Goal: Information Seeking & Learning: Compare options

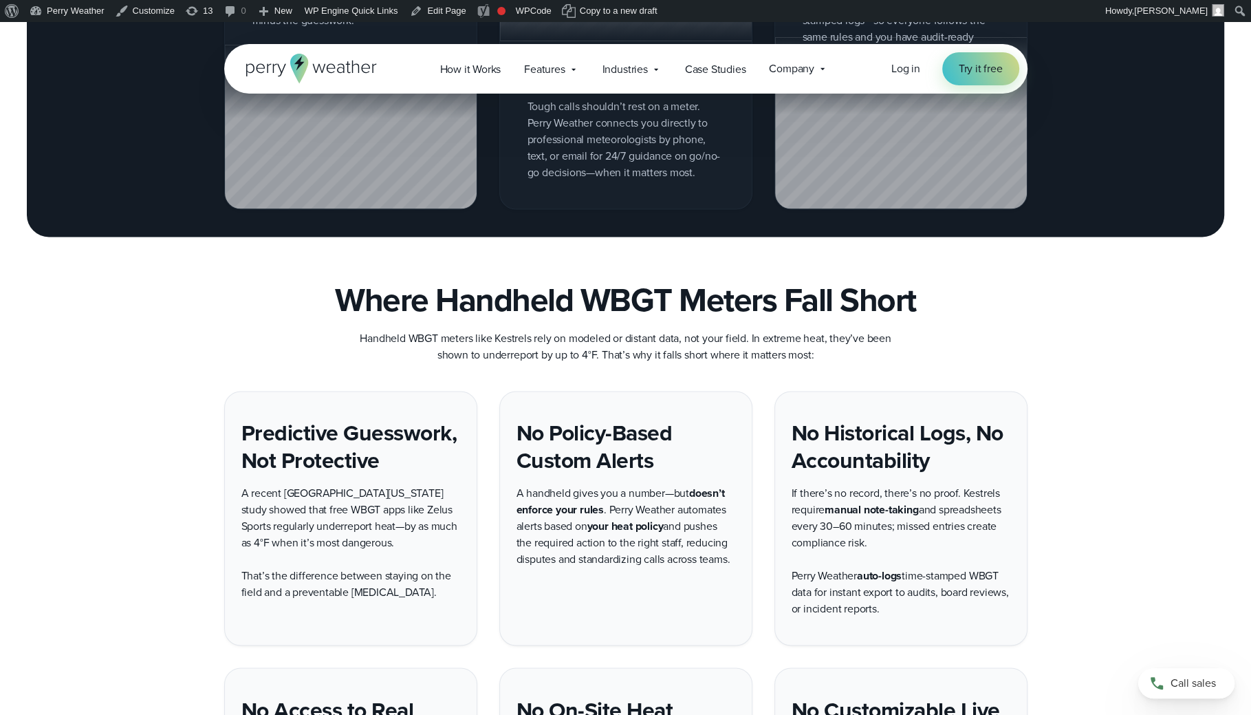
scroll to position [1837, 0]
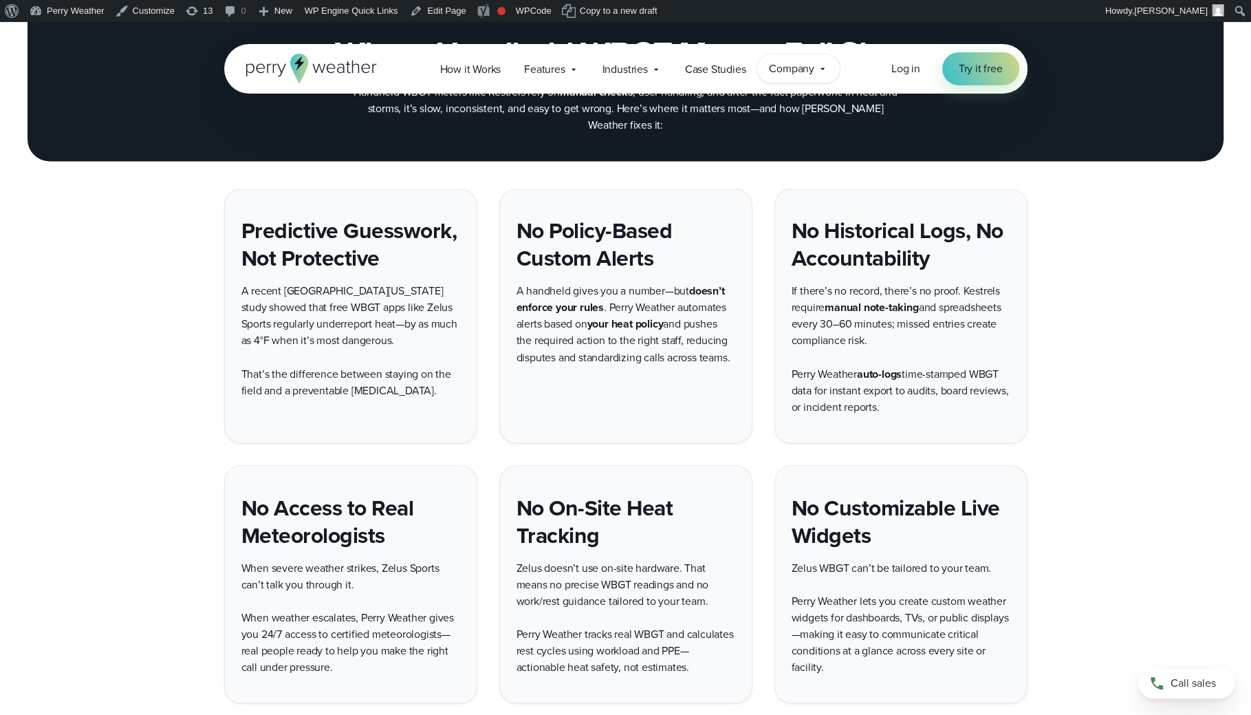
scroll to position [2426, 0]
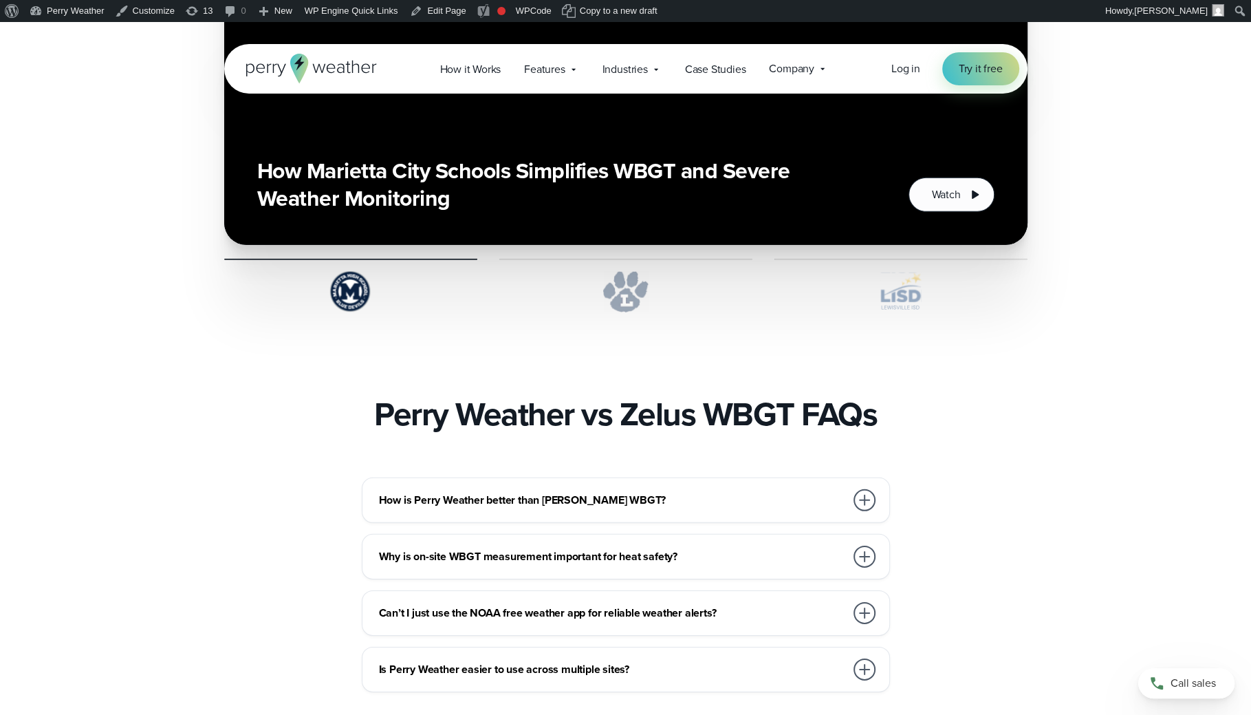
scroll to position [3886, 0]
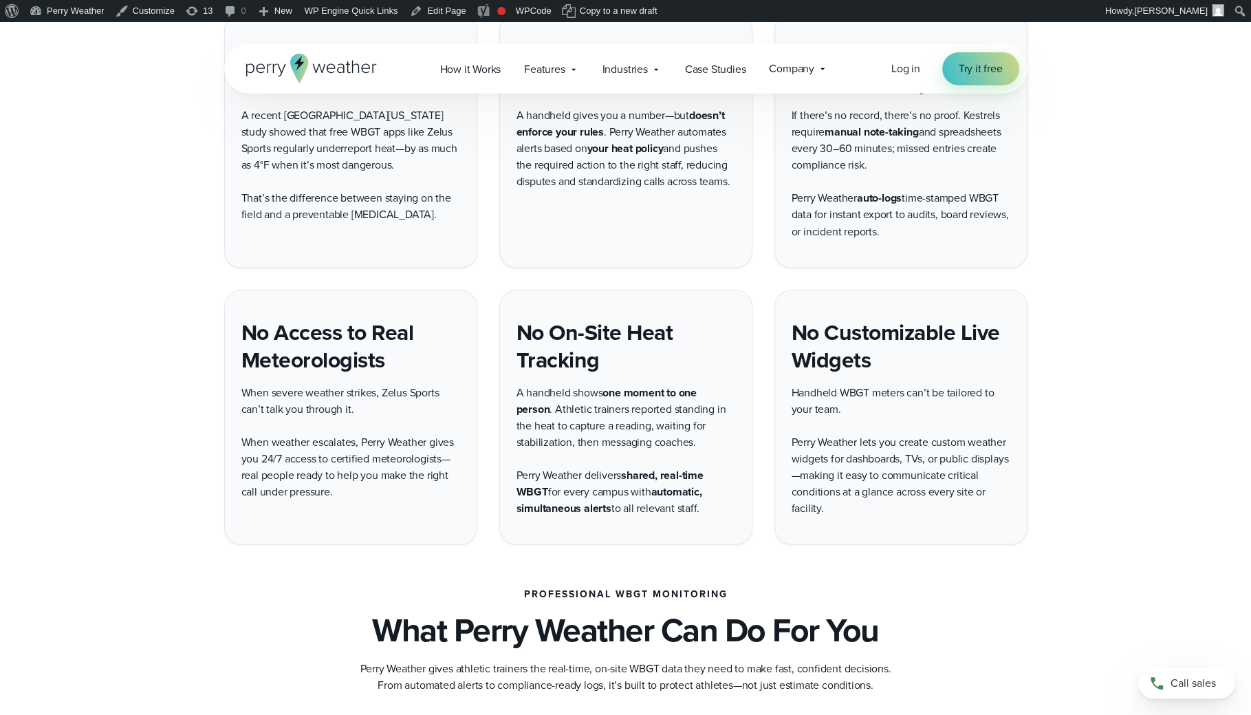
scroll to position [2174, 0]
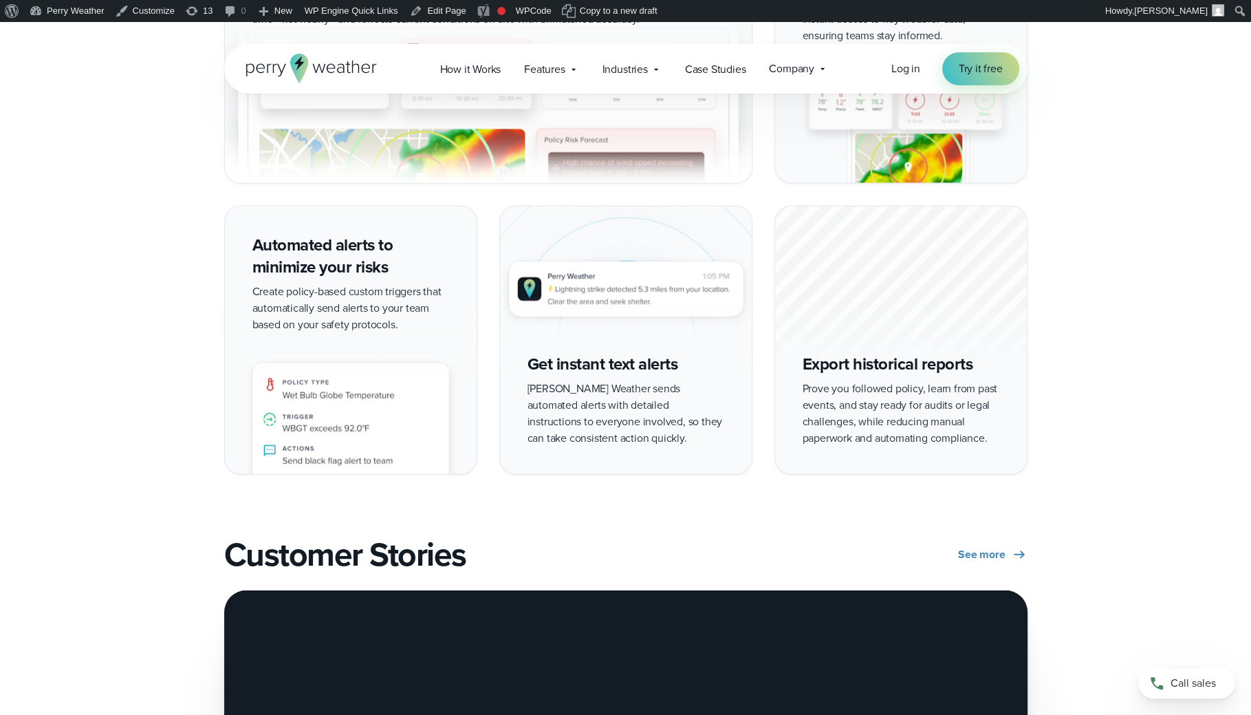
scroll to position [2689, 0]
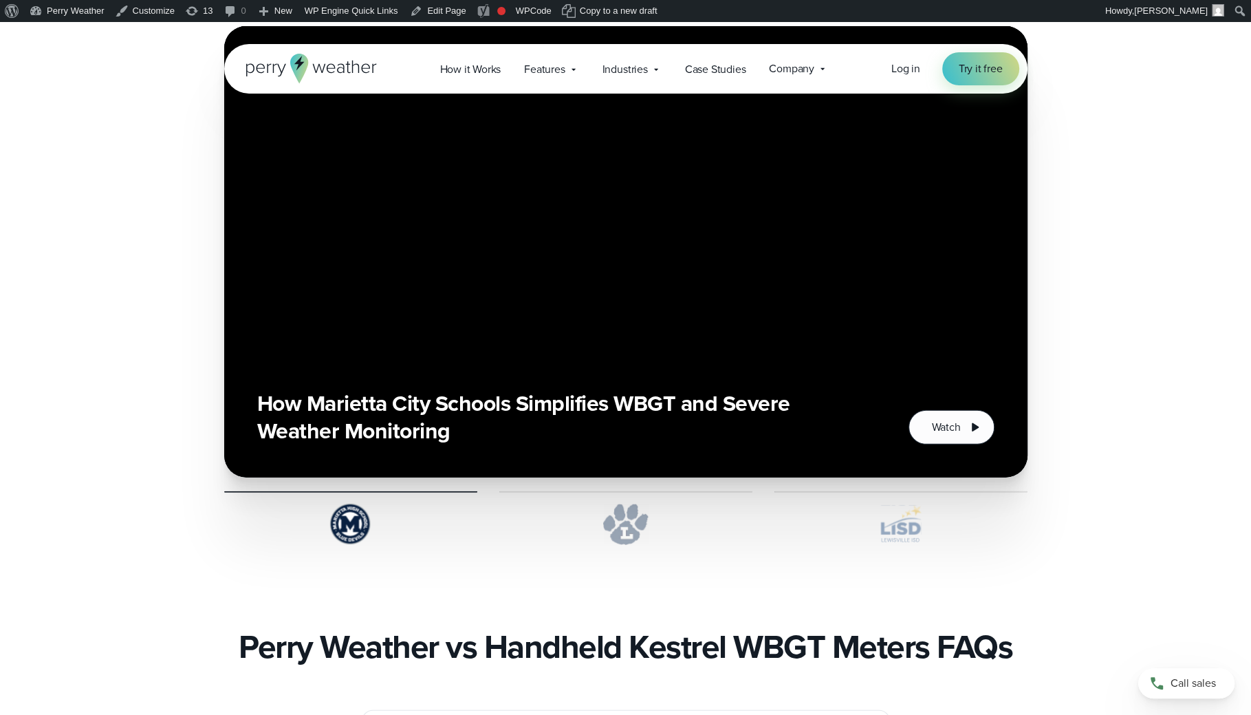
scroll to position [3587, 0]
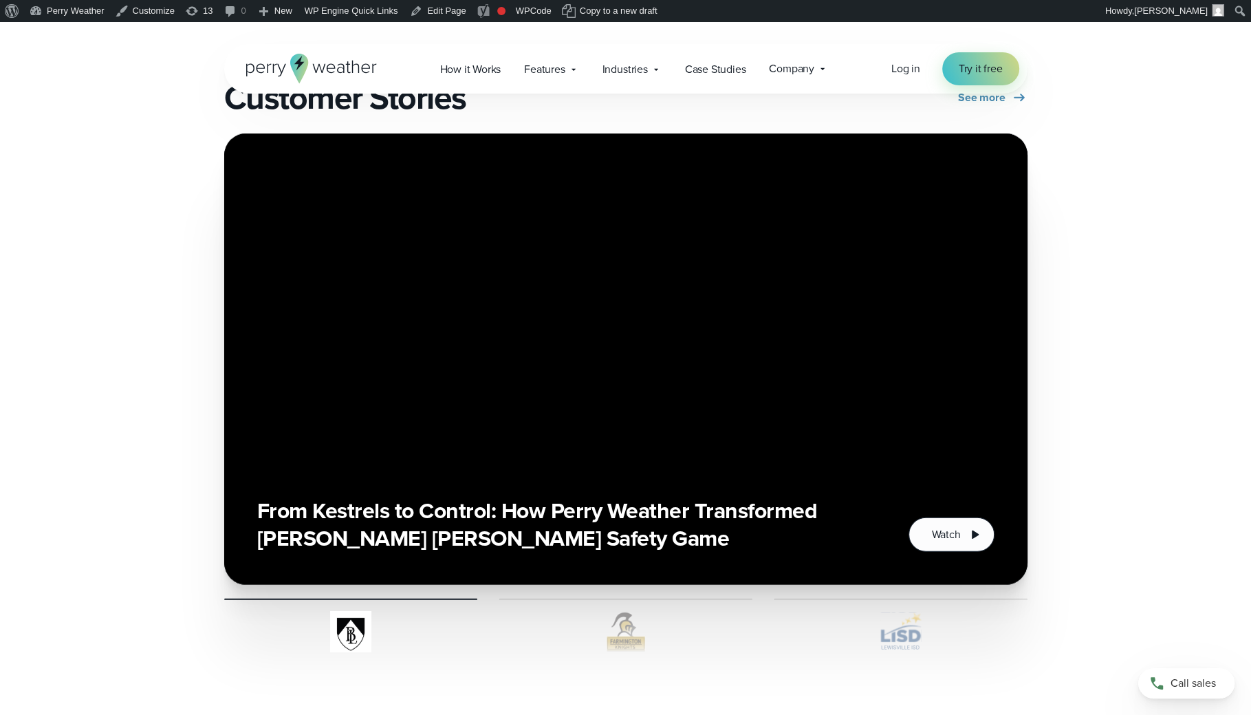
scroll to position [3597, 0]
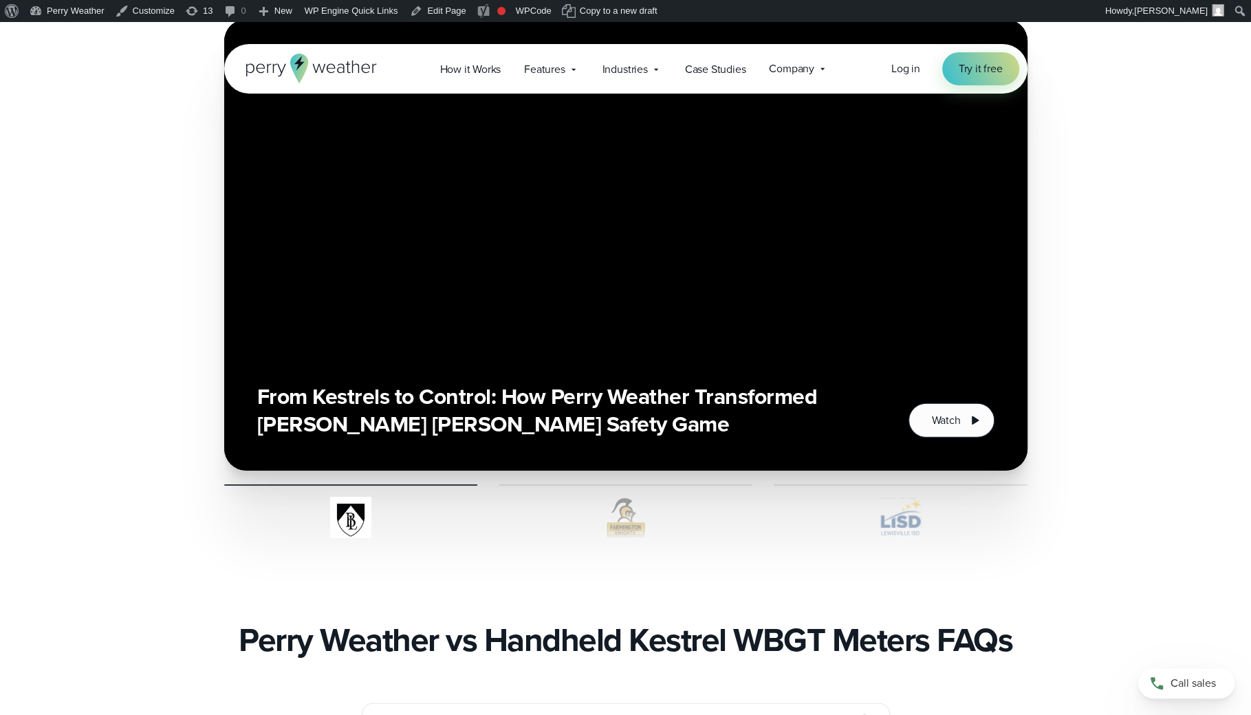
click at [629, 509] on img at bounding box center [625, 517] width 253 height 41
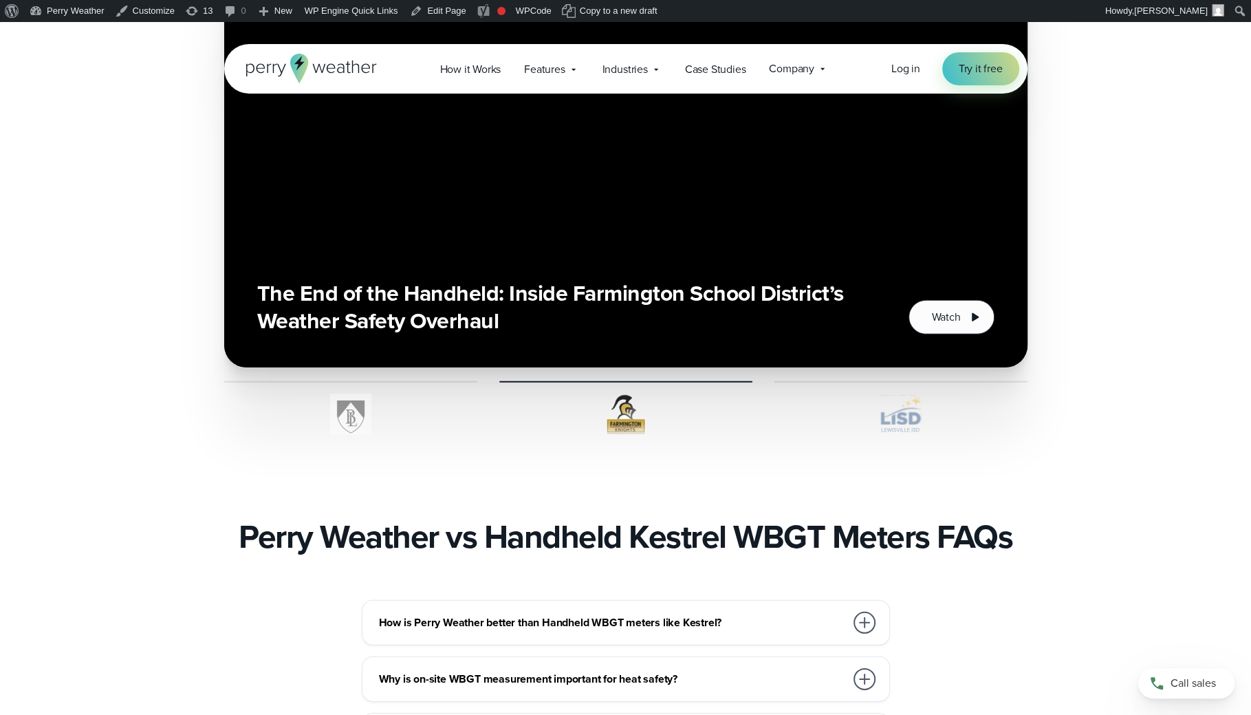
scroll to position [3505, 0]
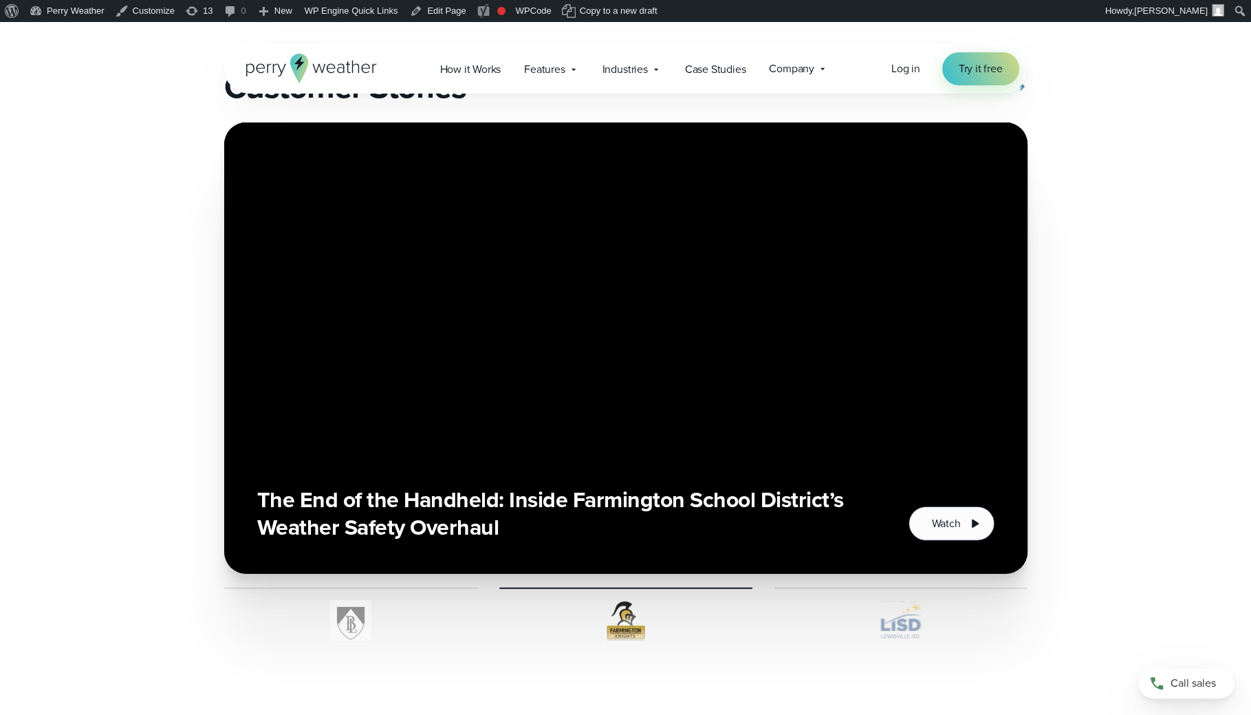
click at [898, 600] on img at bounding box center [900, 620] width 253 height 41
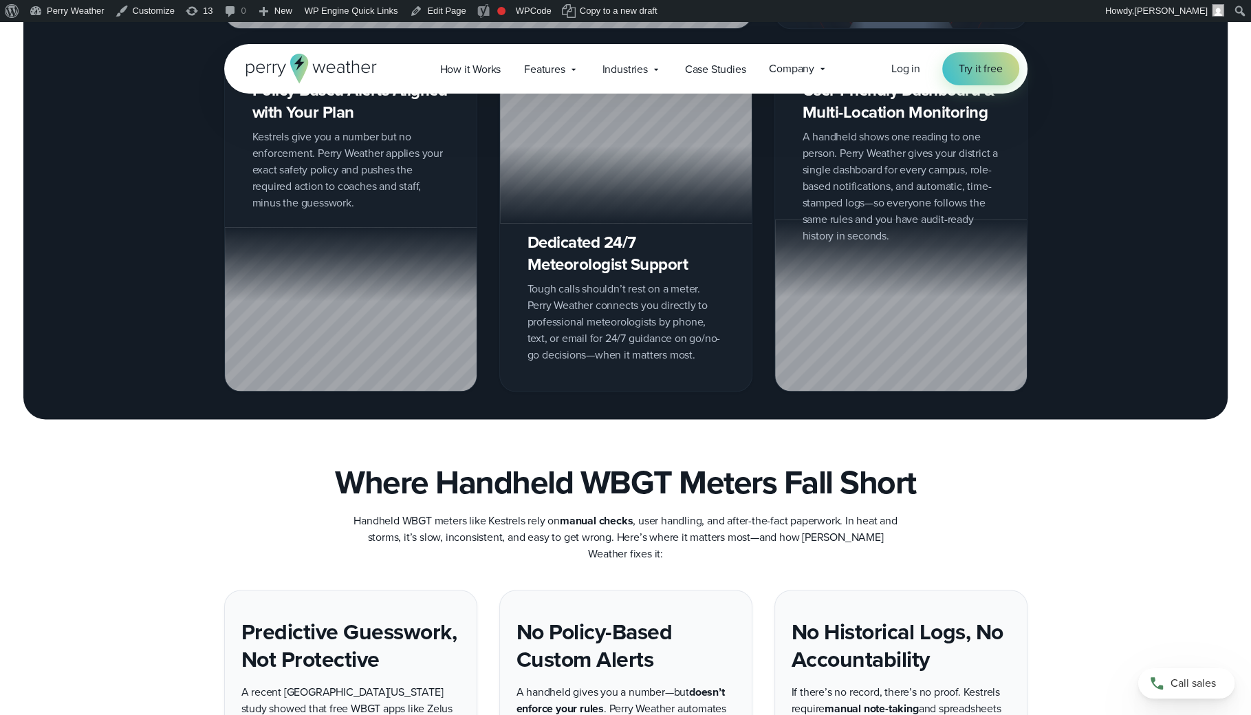
scroll to position [2147, 0]
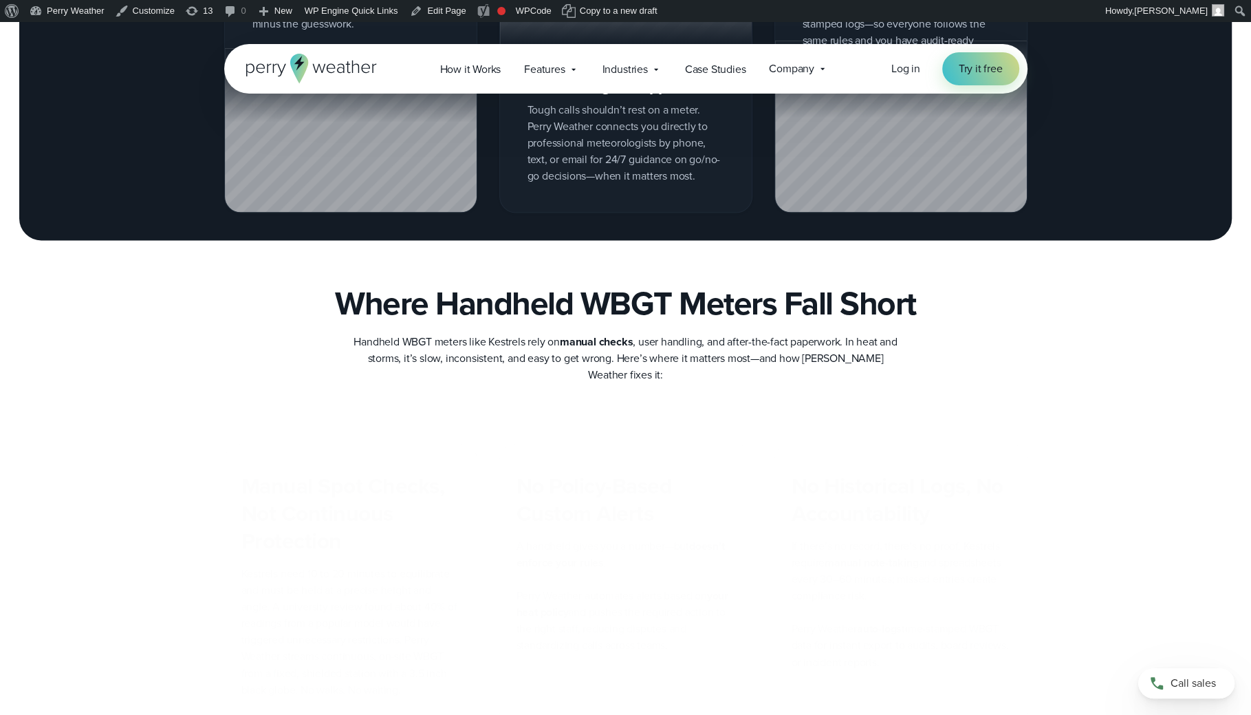
scroll to position [2059, 0]
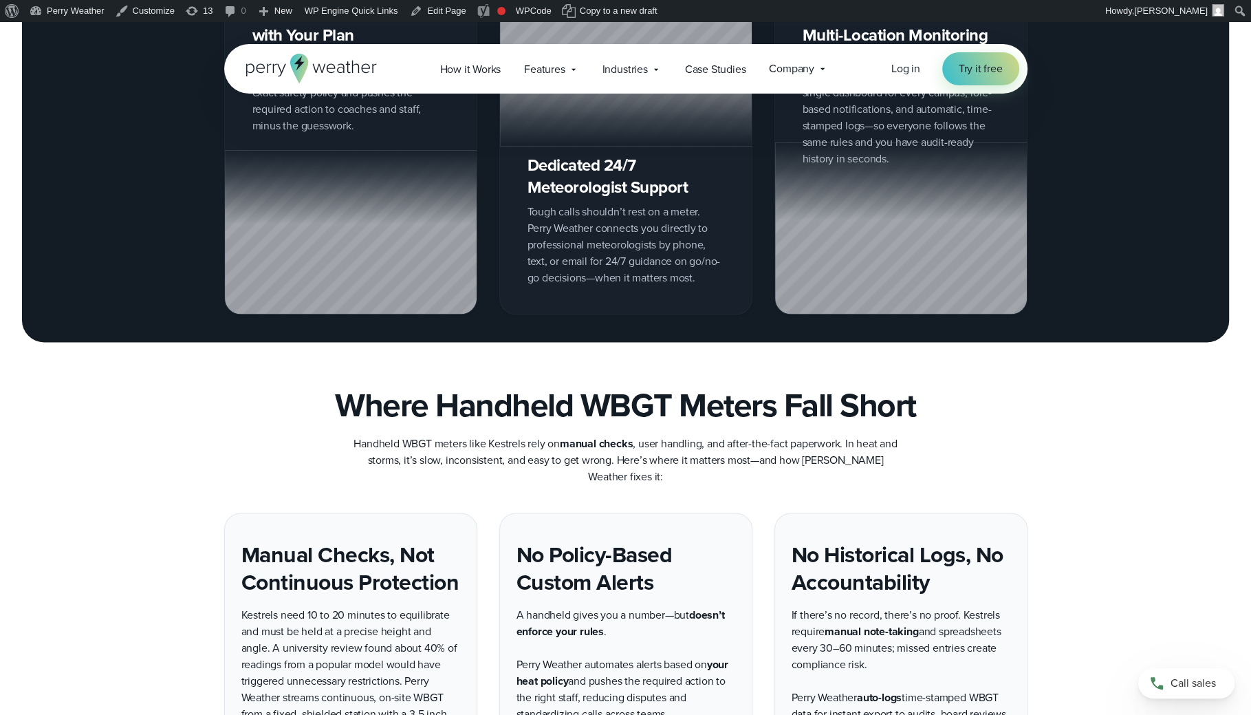
scroll to position [935, 0]
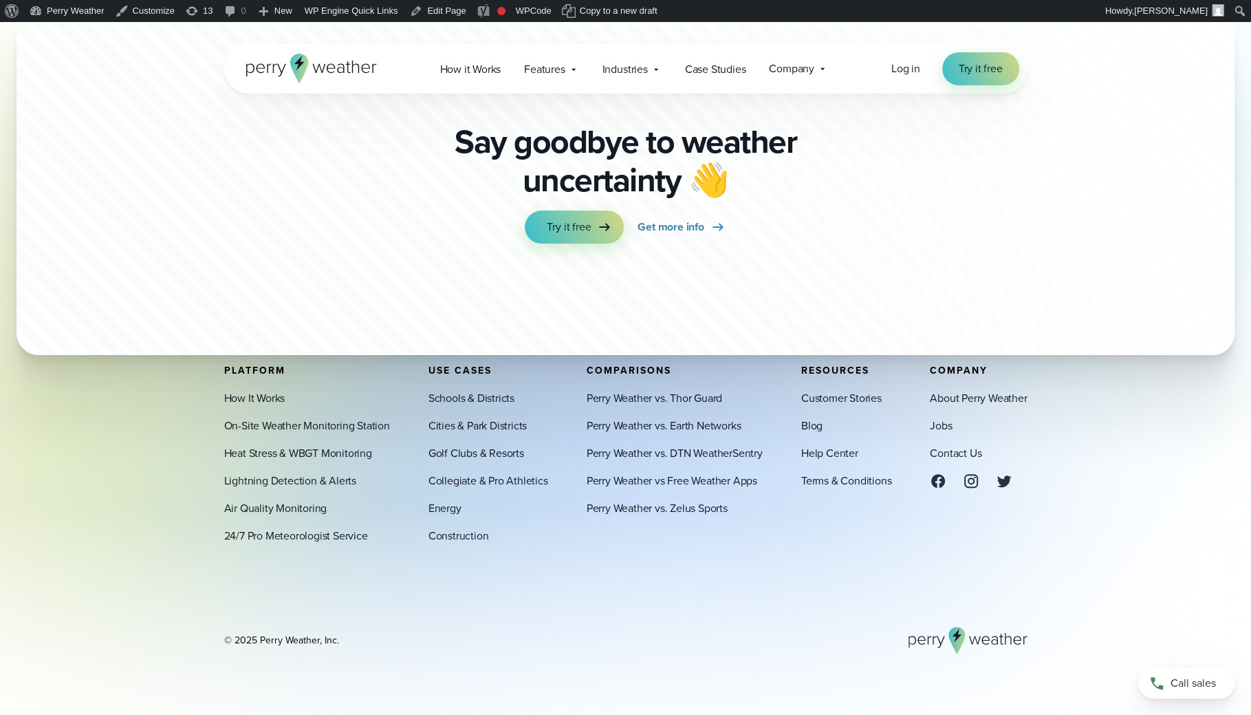
scroll to position [5226, 0]
